Goal: Find specific page/section: Find specific page/section

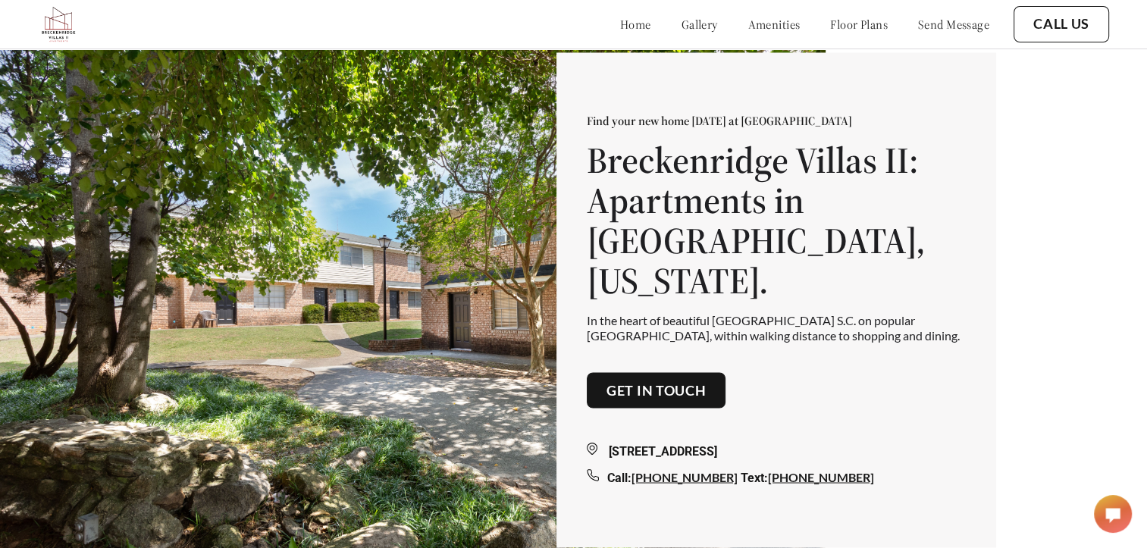
click at [748, 20] on link "amenities" at bounding box center [774, 24] width 52 height 15
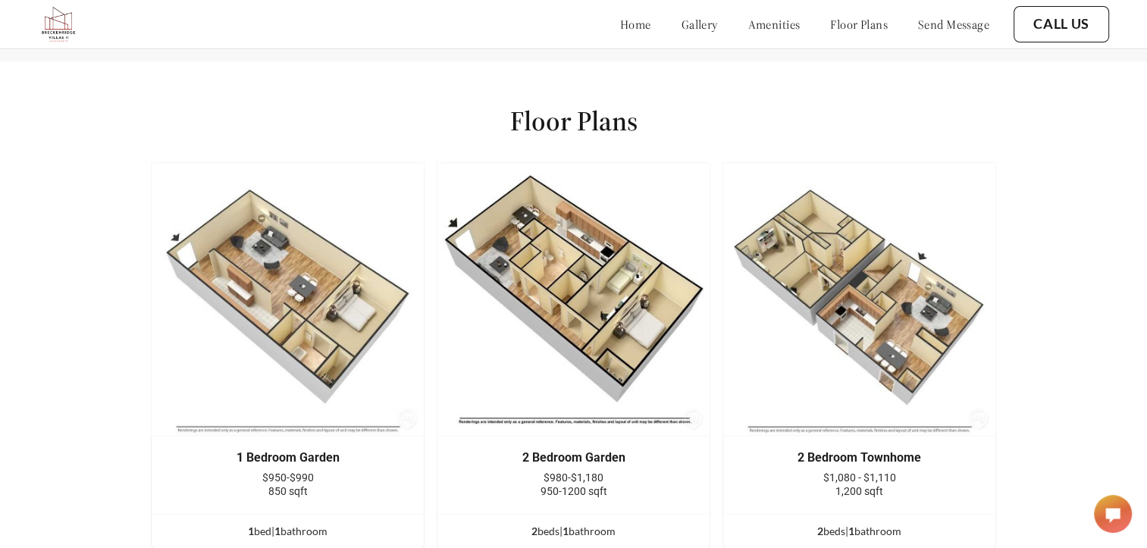
scroll to position [1955, 0]
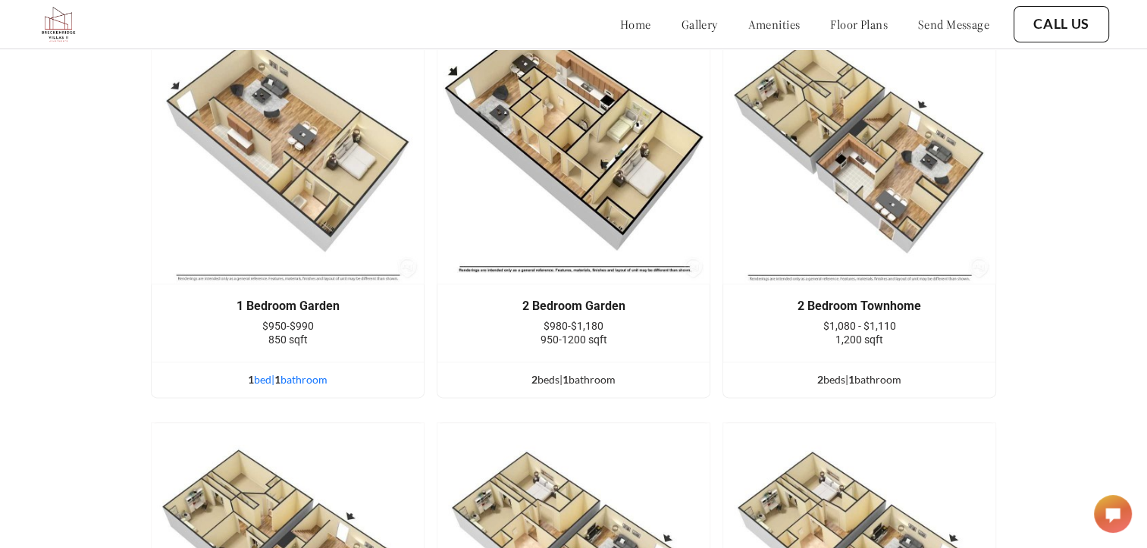
click at [280, 387] on div "1 bed | 1 bathroom" at bounding box center [288, 379] width 272 height 17
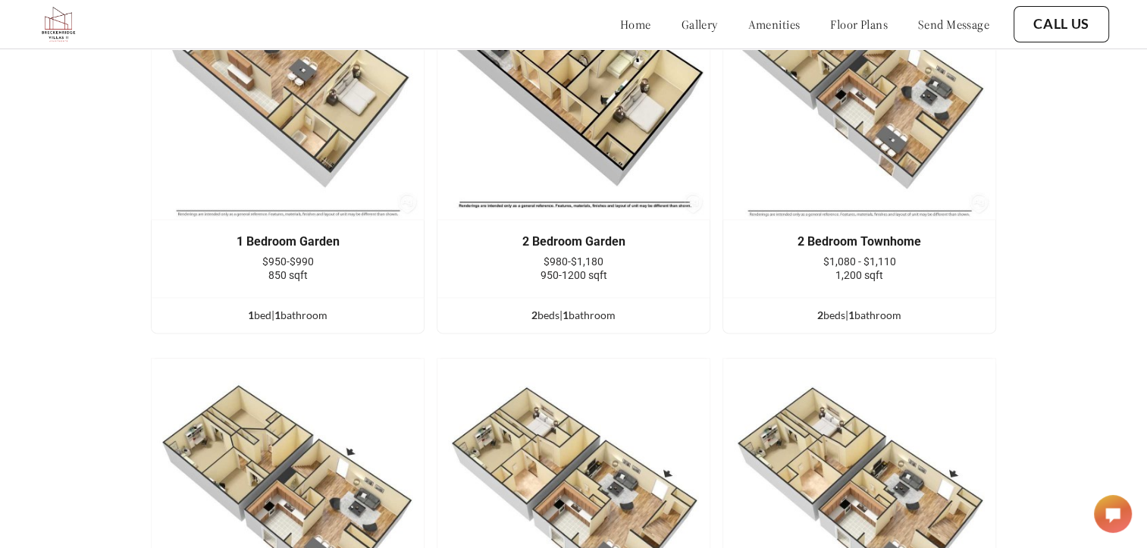
scroll to position [2122, 0]
